Goal: Contribute content: Contribute content

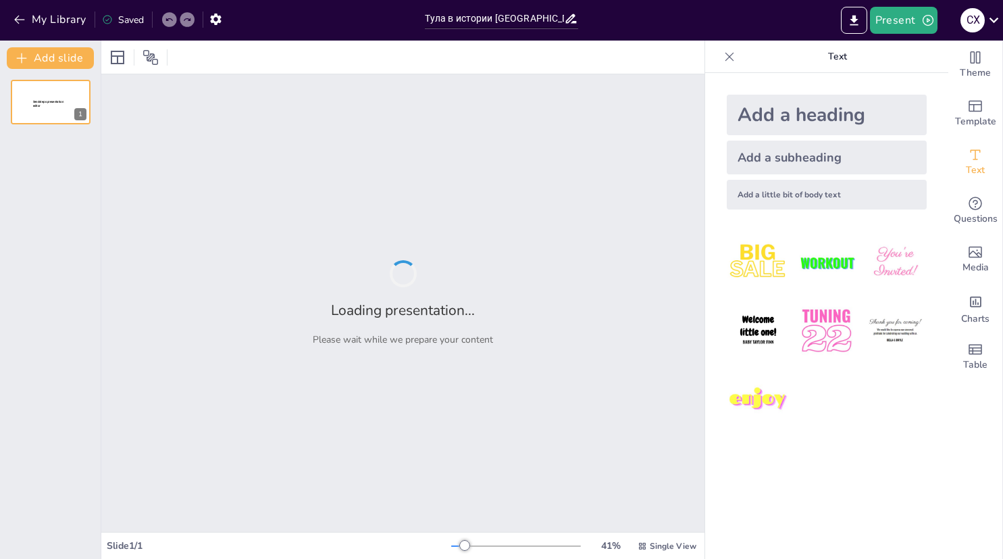
type input "Тула в истории [GEOGRAPHIC_DATA]: Факты и события"
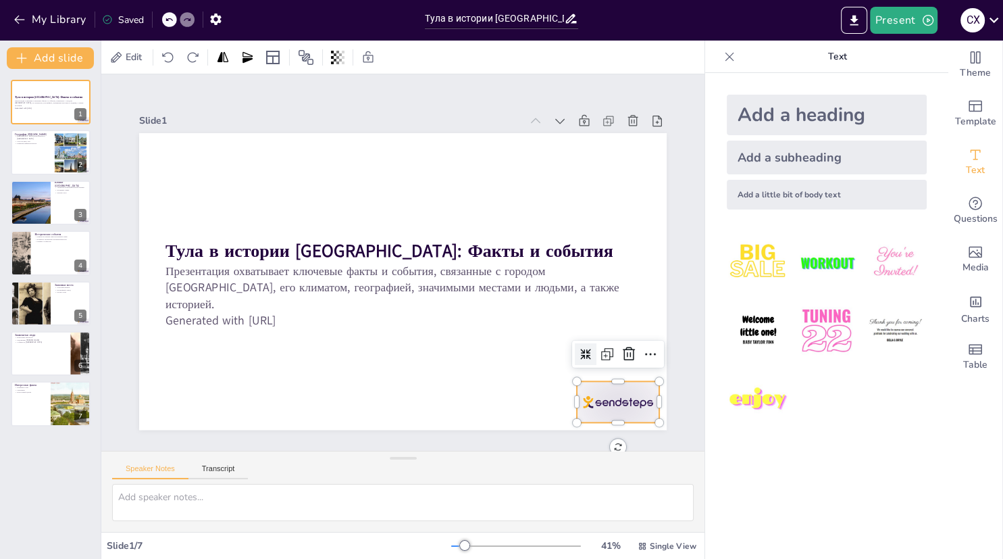
click at [598, 401] on div at bounding box center [602, 423] width 86 height 49
click at [628, 361] on icon at bounding box center [629, 354] width 16 height 16
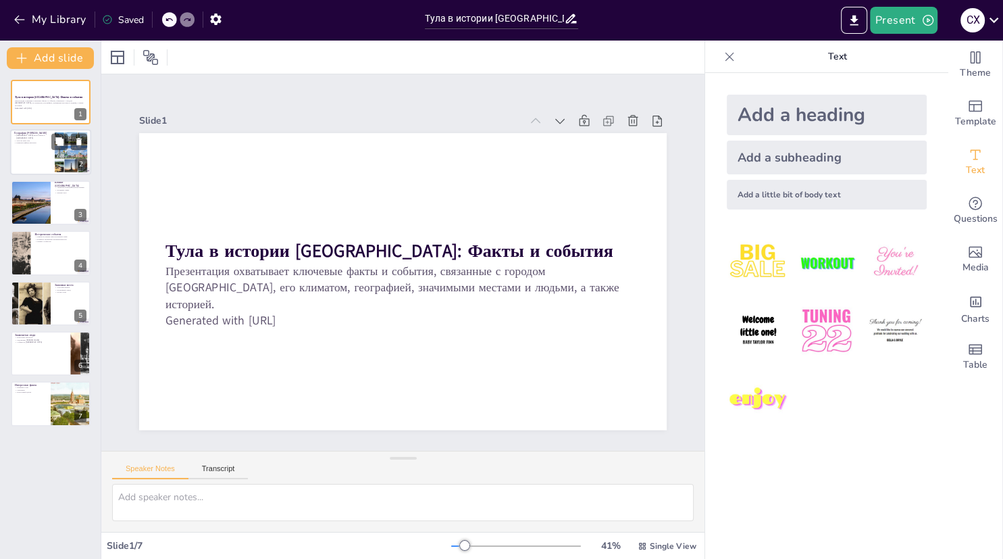
click at [33, 155] on div at bounding box center [50, 153] width 81 height 46
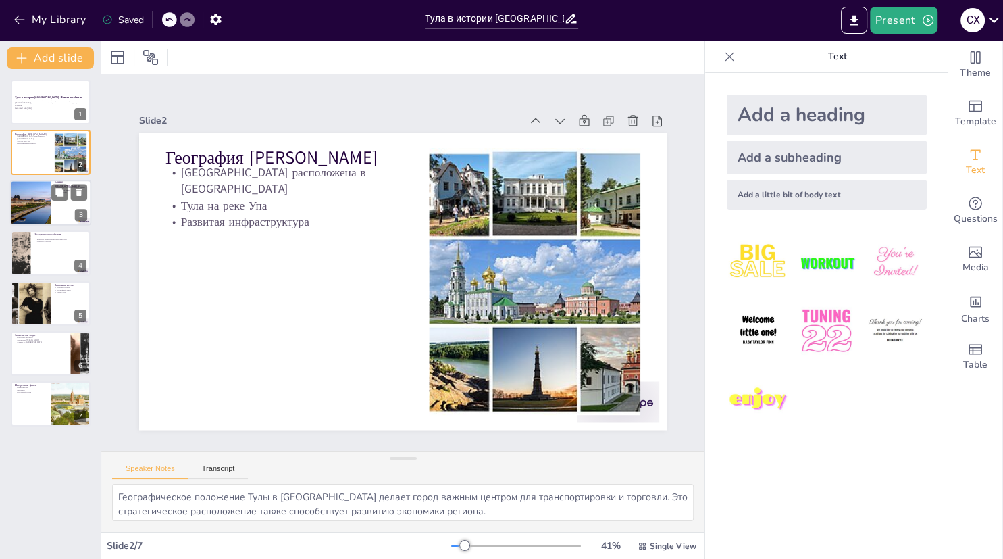
click at [43, 186] on div at bounding box center [30, 203] width 69 height 46
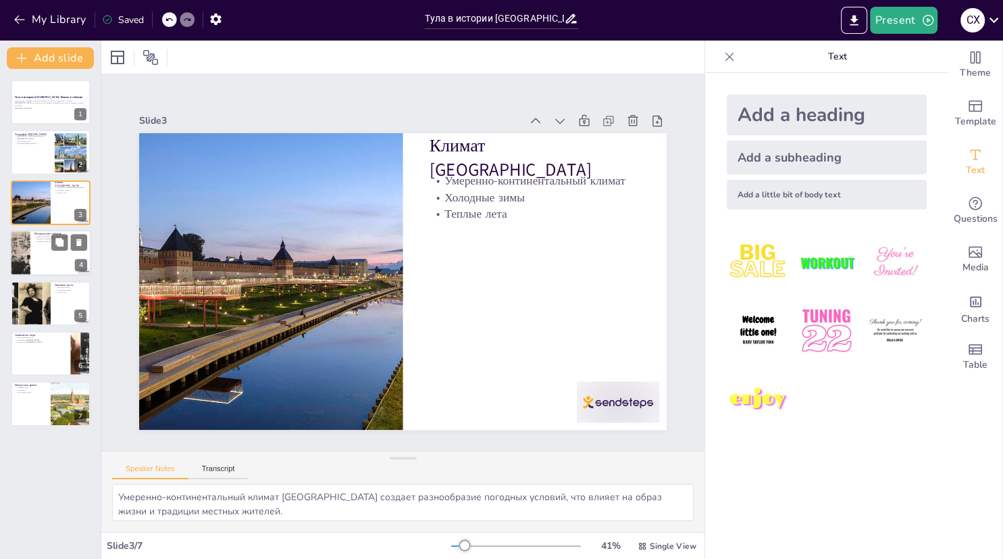
click at [29, 241] on div at bounding box center [20, 253] width 74 height 46
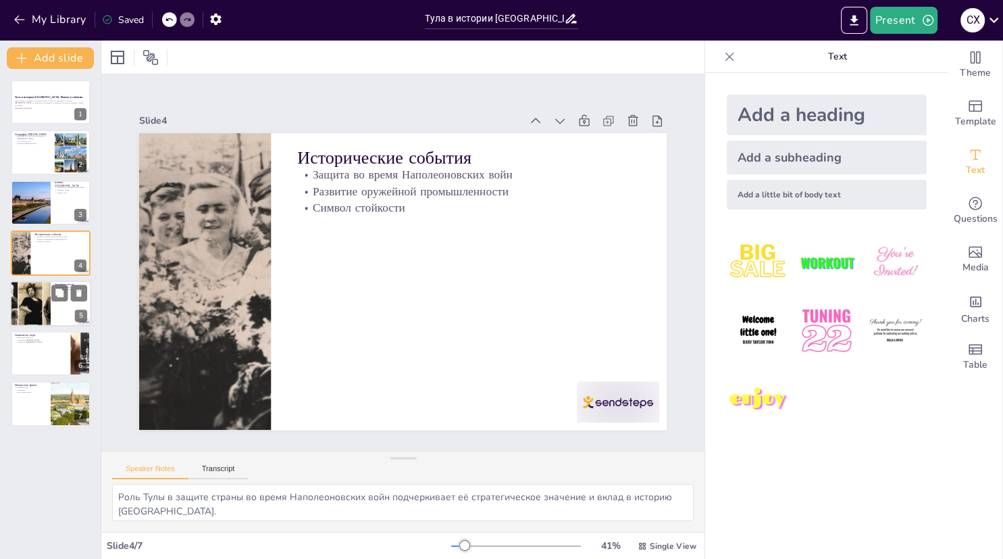
click at [42, 296] on div at bounding box center [30, 303] width 74 height 46
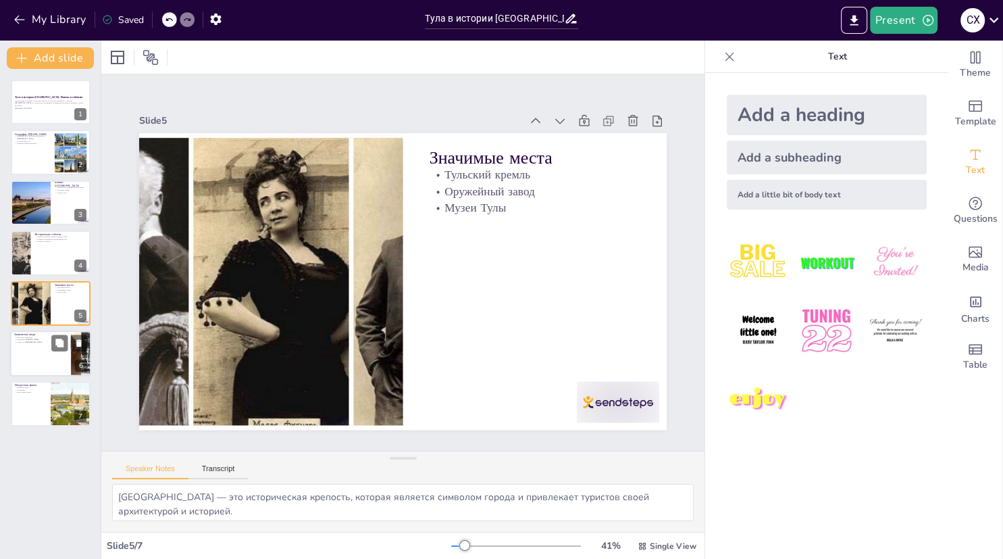
click at [41, 359] on div at bounding box center [50, 353] width 81 height 46
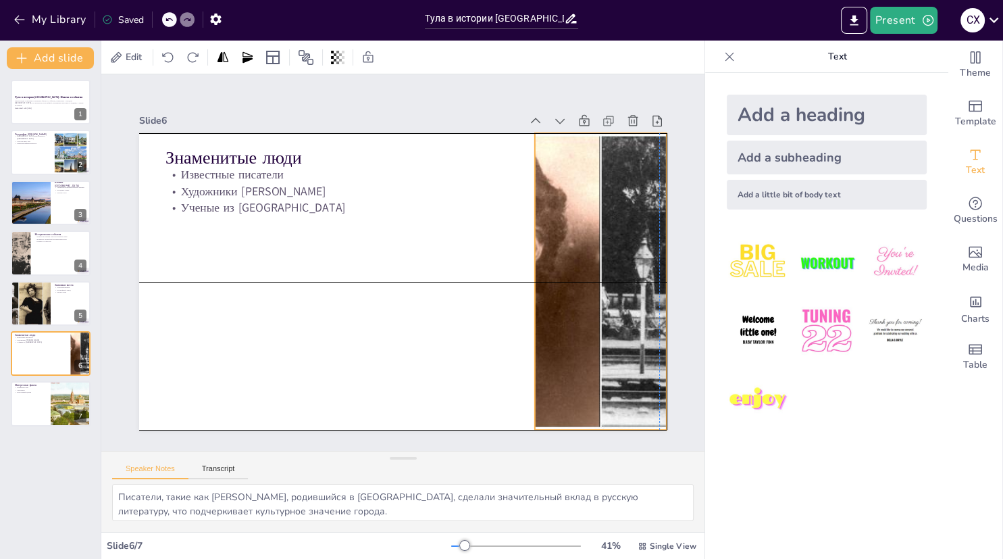
click at [533, 188] on div "Знаменитые люди Известные писатели Художники Тулы Ученые из [GEOGRAPHIC_DATA]" at bounding box center [443, 139] width 502 height 163
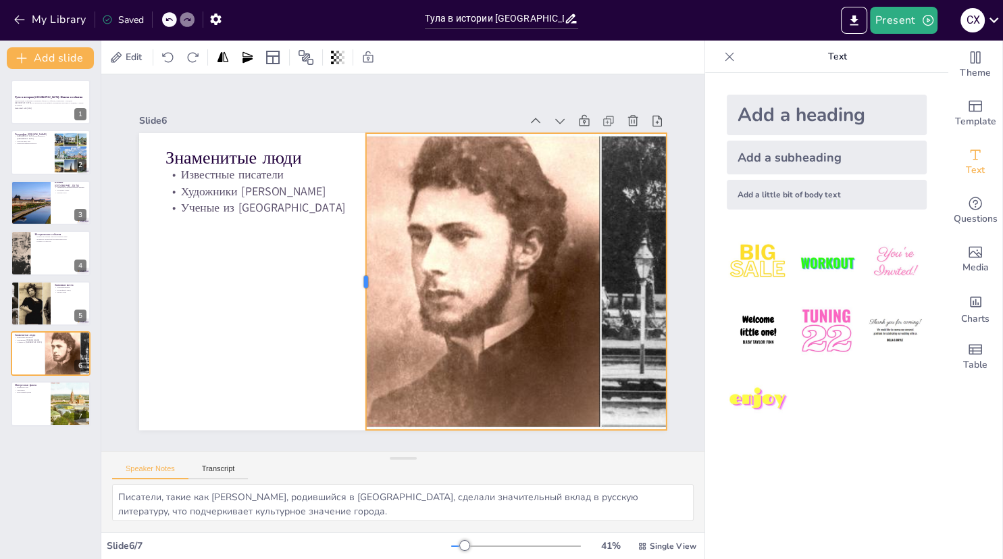
drag, startPoint x: 532, startPoint y: 274, endPoint x: 363, endPoint y: 244, distance: 171.6
click at [363, 244] on div at bounding box center [359, 277] width 42 height 297
click at [64, 406] on div at bounding box center [71, 404] width 70 height 46
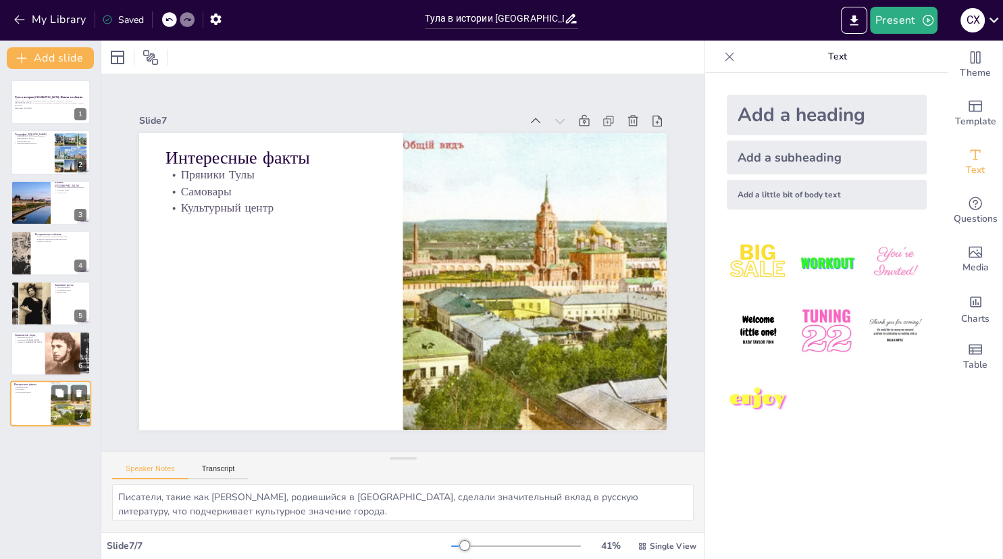
type textarea "Пряники Тулы — это не только сладость, но и часть культурного наследия, привлек…"
click at [226, 14] on button "button" at bounding box center [215, 19] width 25 height 24
click at [220, 18] on icon "button" at bounding box center [215, 19] width 11 height 11
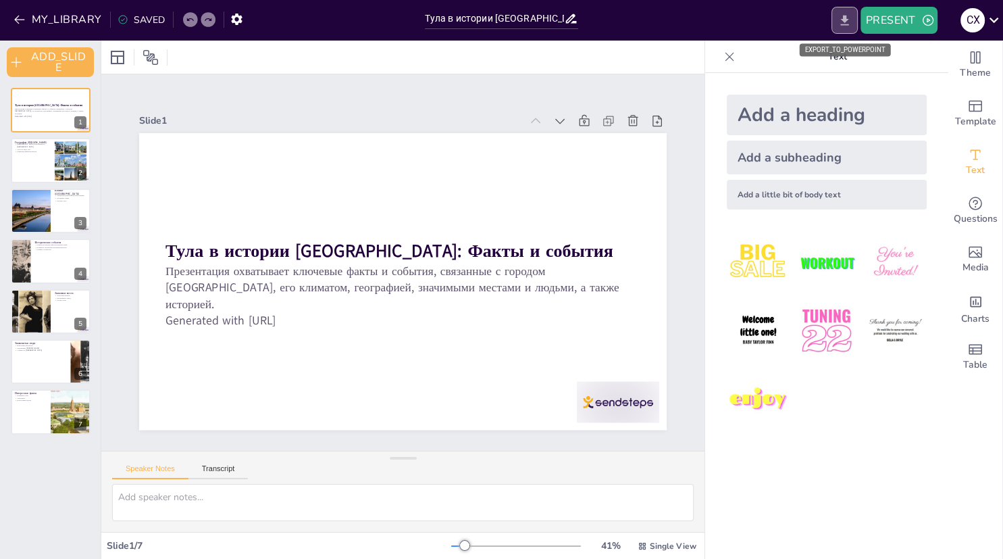
click at [839, 20] on icon "EXPORT_TO_POWERPOINT" at bounding box center [845, 21] width 14 height 14
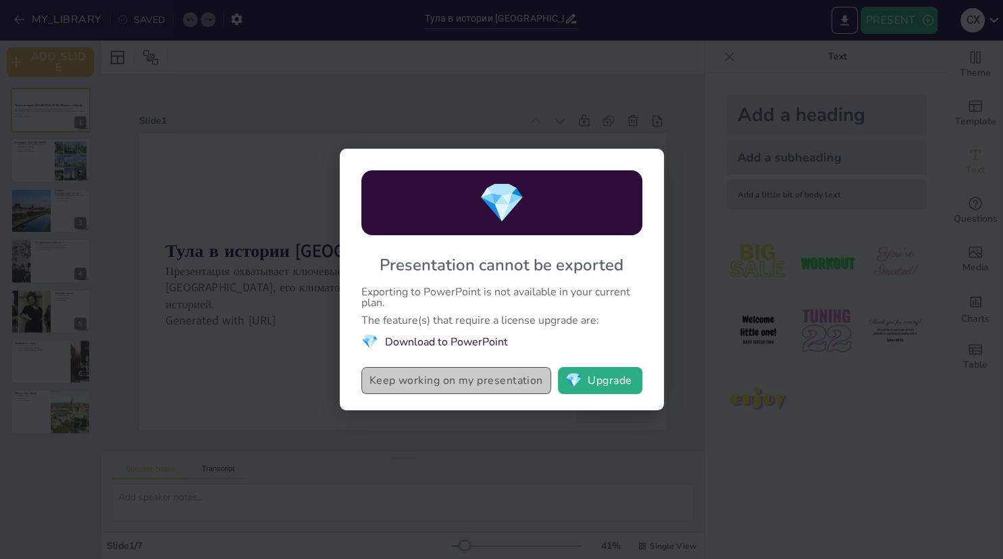
click at [509, 391] on button "Keep working on my presentation" at bounding box center [456, 380] width 190 height 27
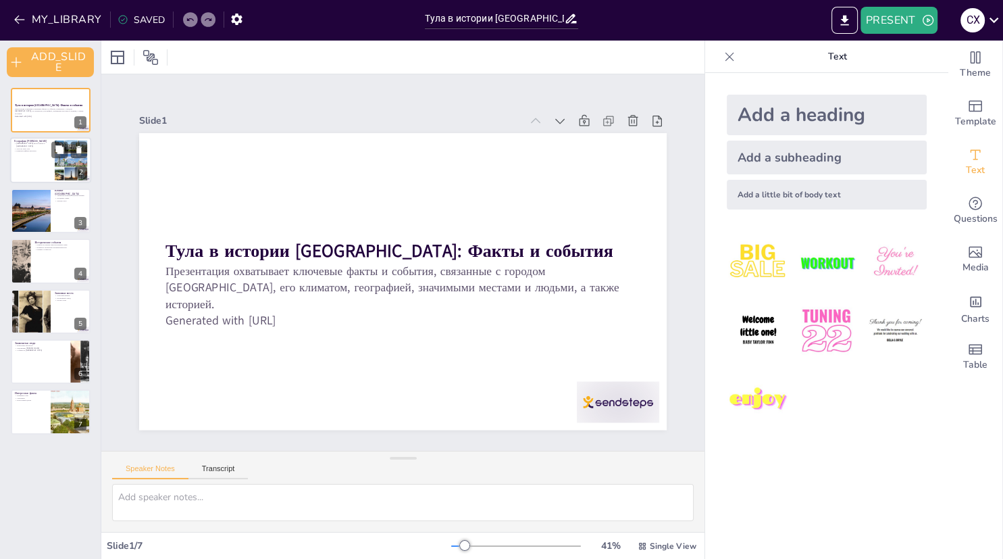
click at [39, 160] on div at bounding box center [50, 161] width 81 height 46
type textarea "Географическое положение Тулы в [GEOGRAPHIC_DATA] делает город важным центром д…"
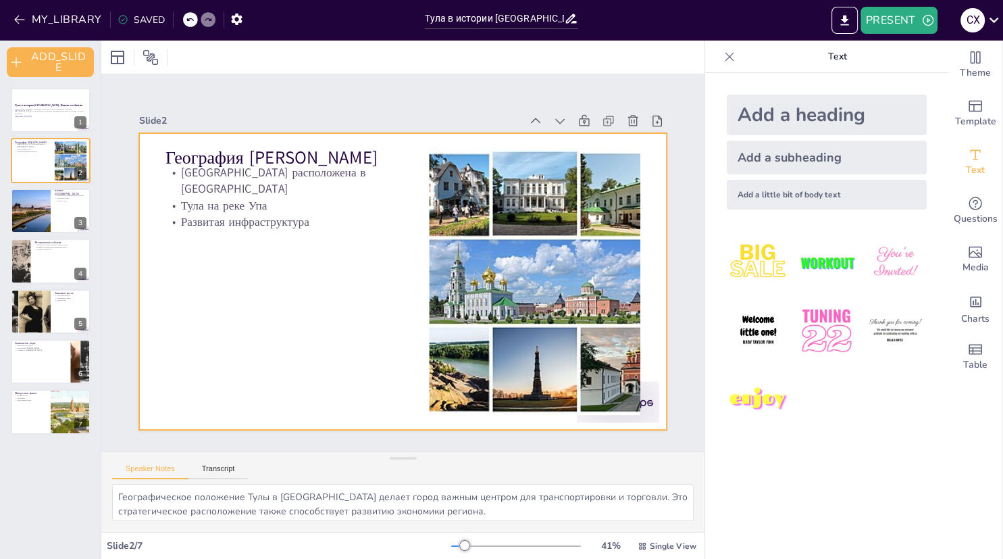
click at [355, 288] on div at bounding box center [403, 281] width 528 height 297
click at [609, 123] on icon at bounding box center [609, 121] width 14 height 14
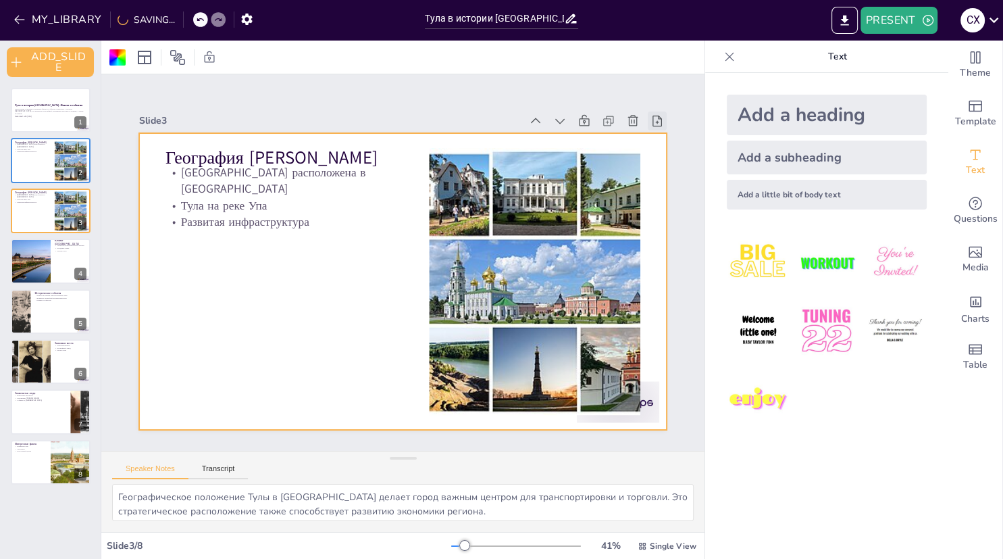
click at [660, 118] on icon at bounding box center [657, 121] width 9 height 11
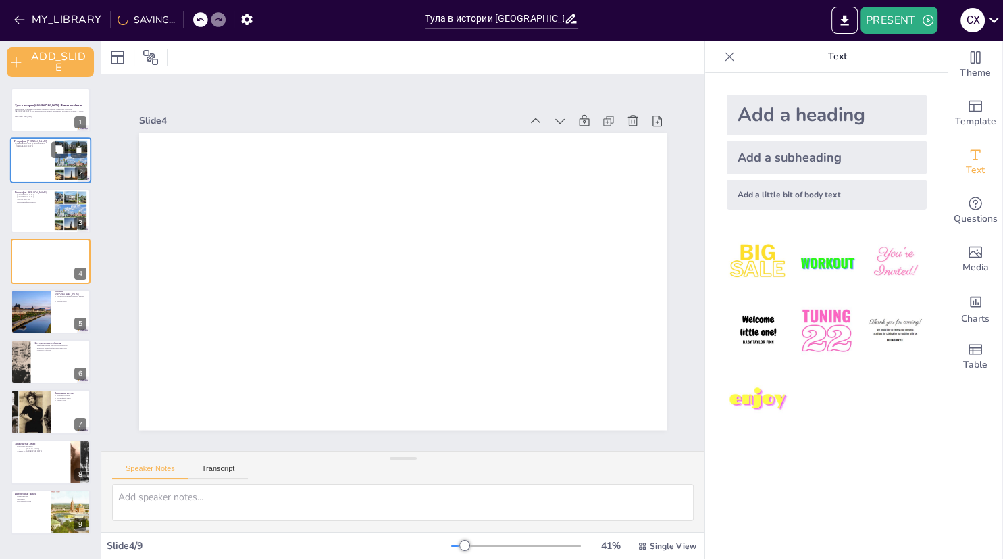
click at [70, 171] on div at bounding box center [71, 160] width 41 height 41
type textarea "Географическое положение Тулы в [GEOGRAPHIC_DATA] делает город важным центром д…"
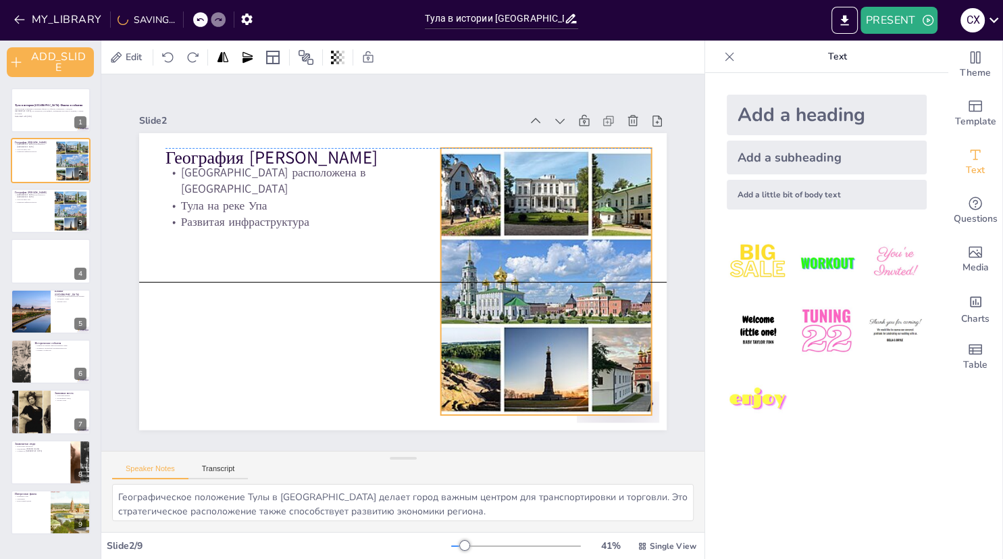
drag, startPoint x: 430, startPoint y: 276, endPoint x: 441, endPoint y: 272, distance: 12.4
click at [441, 133] on div "География Тулы Тула расположена в Центральной [GEOGRAPHIC_DATA] Тула на реке Уп…" at bounding box center [403, 133] width 528 height 0
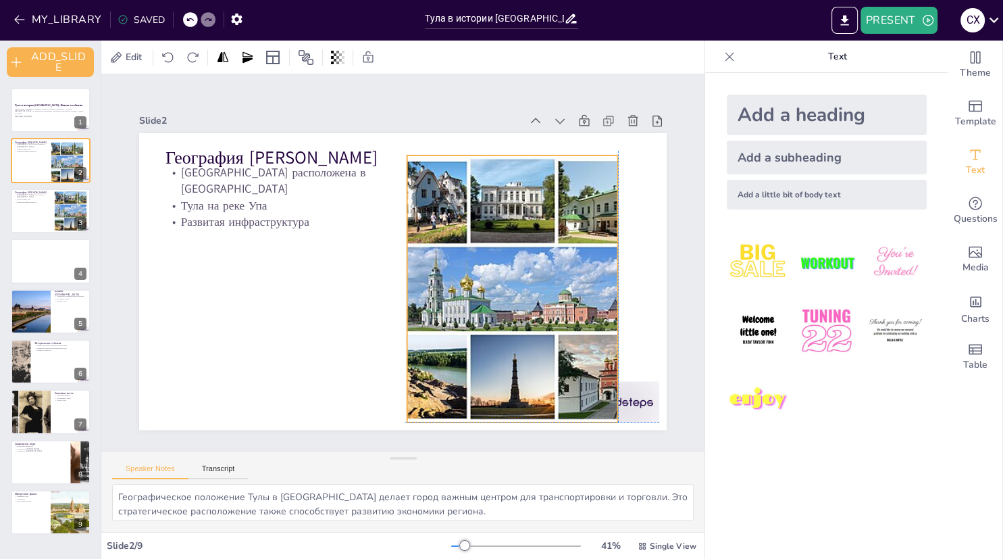
drag, startPoint x: 442, startPoint y: 280, endPoint x: 425, endPoint y: 283, distance: 17.2
click at [425, 283] on div at bounding box center [512, 288] width 267 height 267
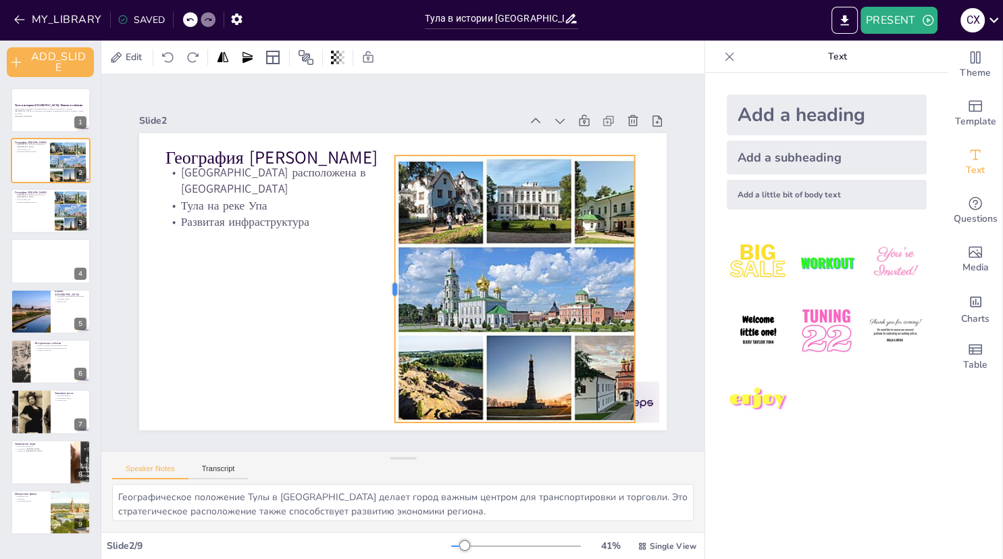
drag, startPoint x: 423, startPoint y: 286, endPoint x: 394, endPoint y: 273, distance: 32.0
click at [394, 273] on div at bounding box center [389, 288] width 11 height 267
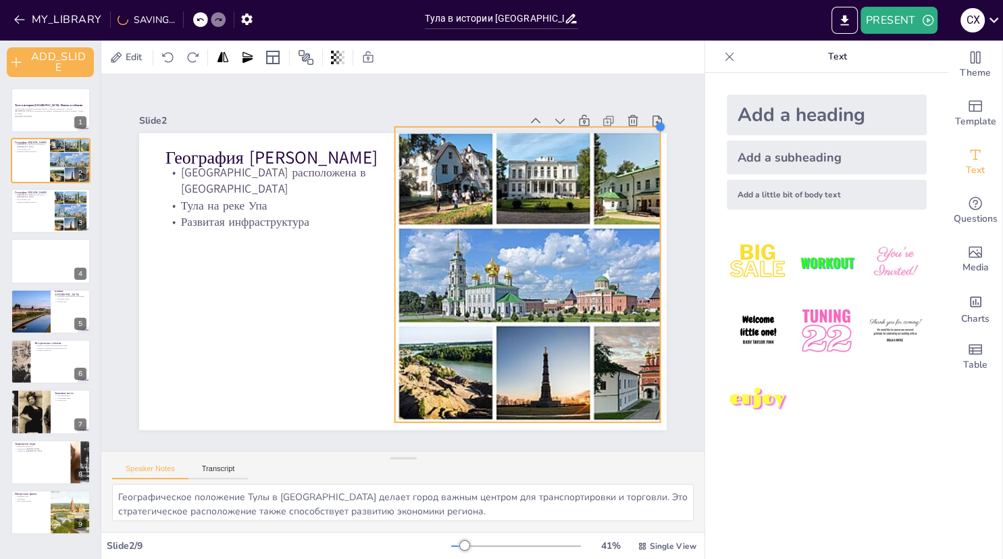
drag, startPoint x: 635, startPoint y: 154, endPoint x: 661, endPoint y: 140, distance: 29.3
click at [661, 140] on div "География Тулы Тула расположена в Центральной России Тула на реке Упа Развитая …" at bounding box center [401, 281] width 556 height 351
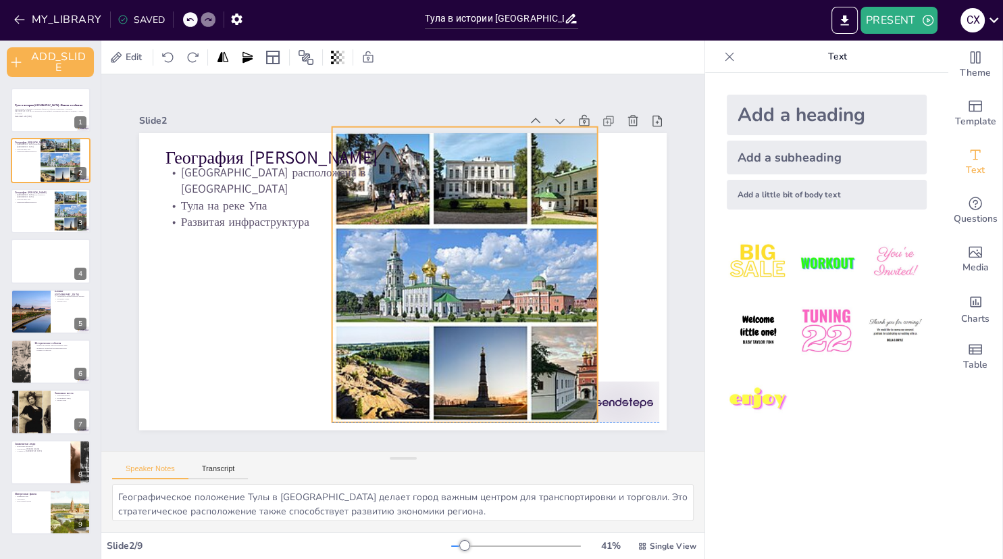
drag, startPoint x: 512, startPoint y: 268, endPoint x: 449, endPoint y: 267, distance: 63.5
click at [449, 267] on div at bounding box center [480, 275] width 297 height 297
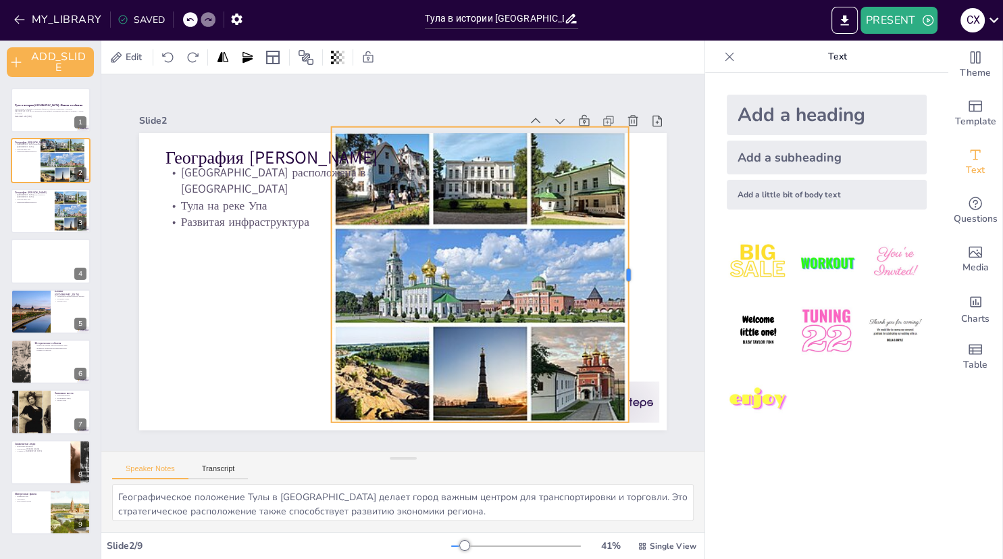
drag, startPoint x: 598, startPoint y: 270, endPoint x: 630, endPoint y: 276, distance: 32.2
click at [630, 276] on div at bounding box center [632, 298] width 42 height 295
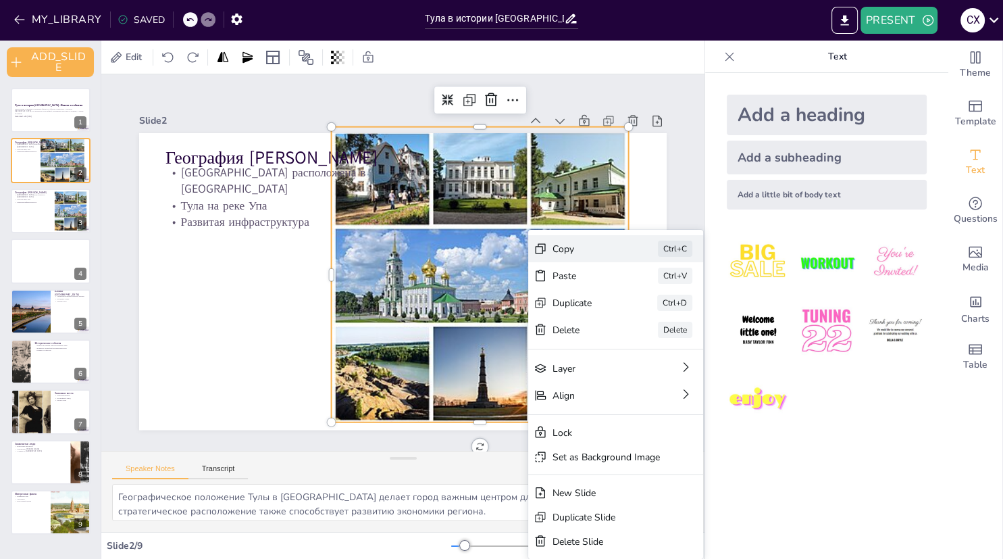
click at [654, 317] on div "Copy" at bounding box center [688, 323] width 68 height 13
